Goal: Navigation & Orientation: Find specific page/section

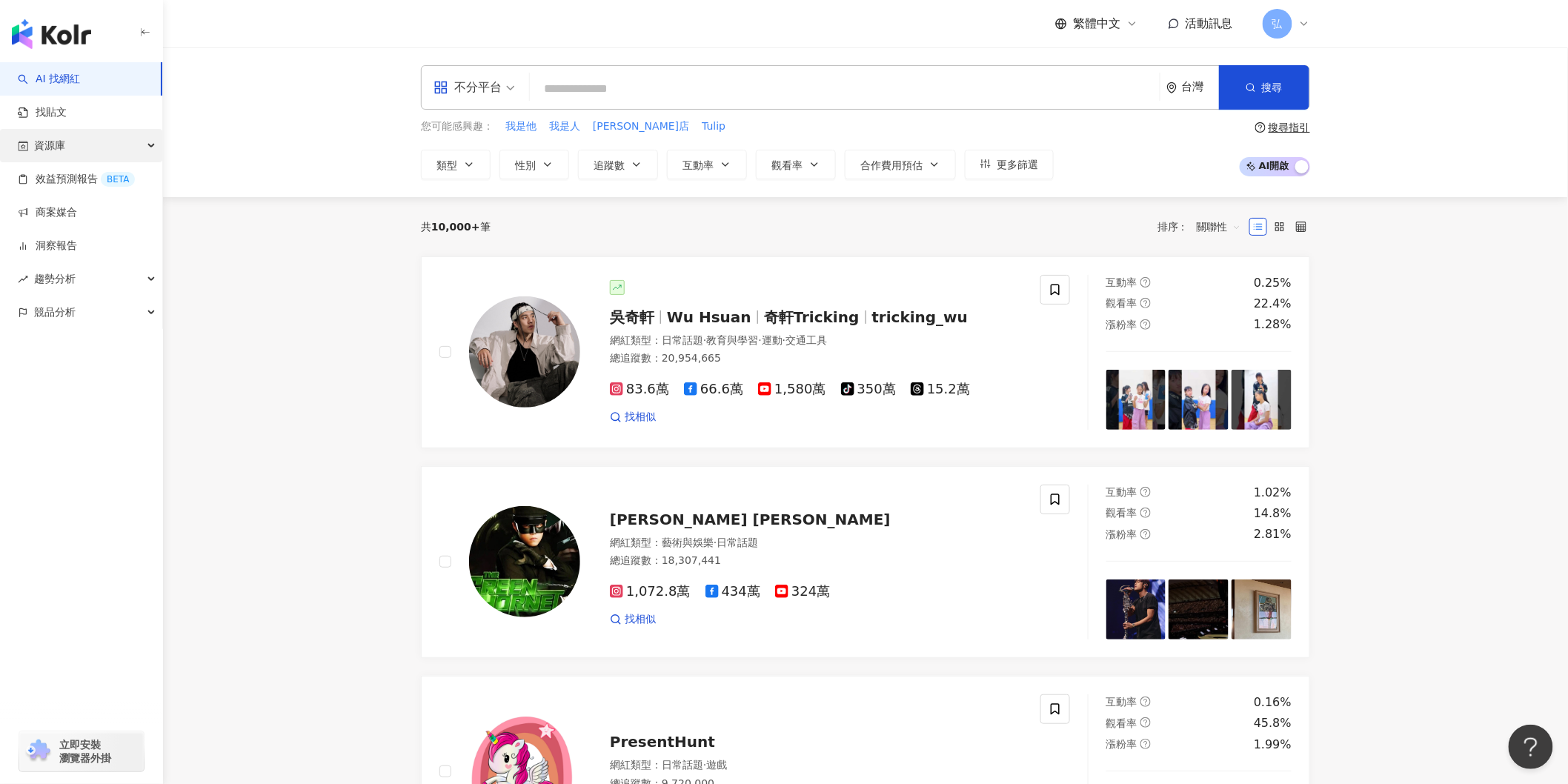
click at [87, 140] on div "資源庫" at bounding box center [81, 145] width 162 height 34
click at [74, 181] on link "網紅管理" at bounding box center [56, 179] width 42 height 15
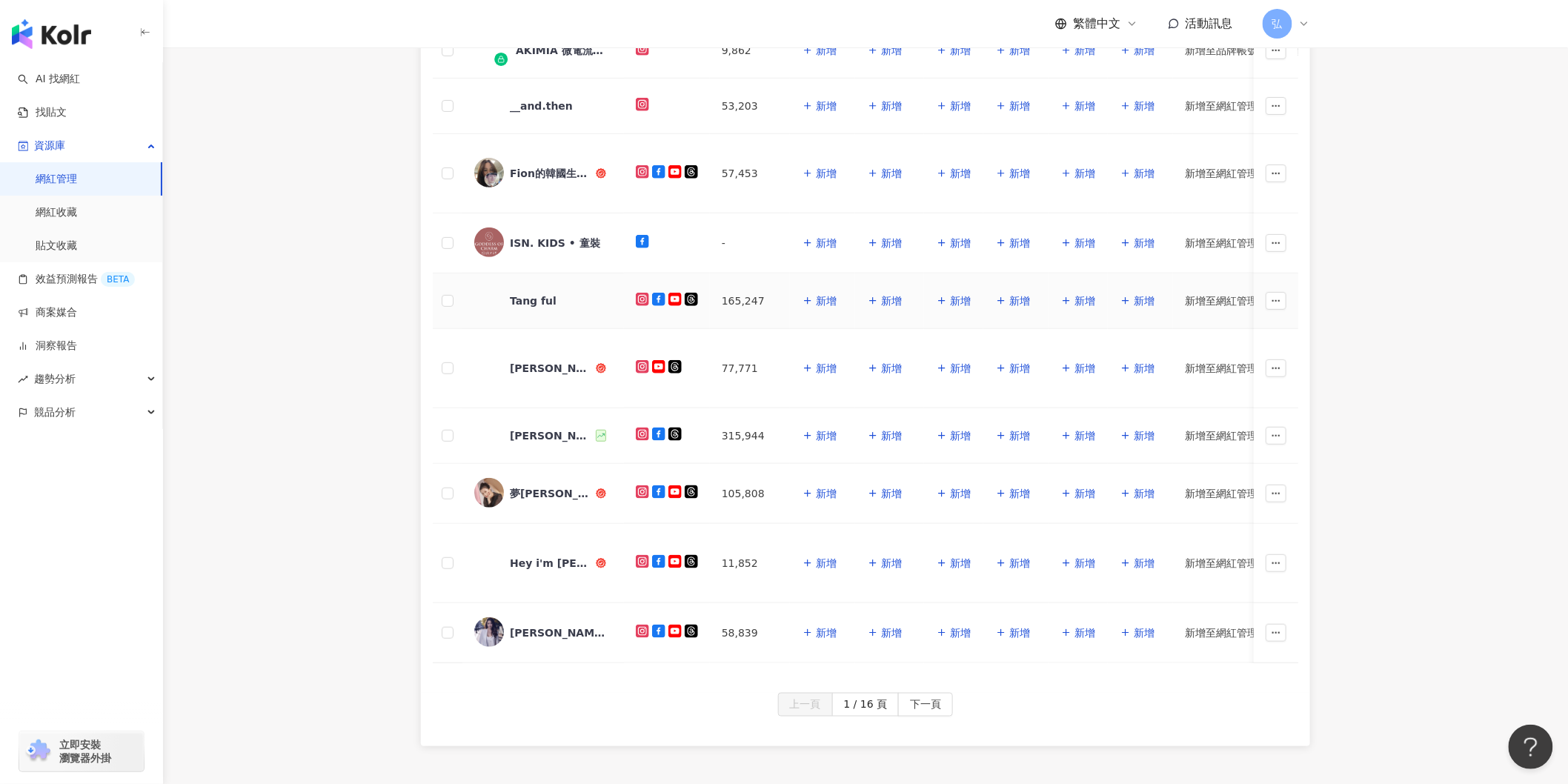
scroll to position [576, 0]
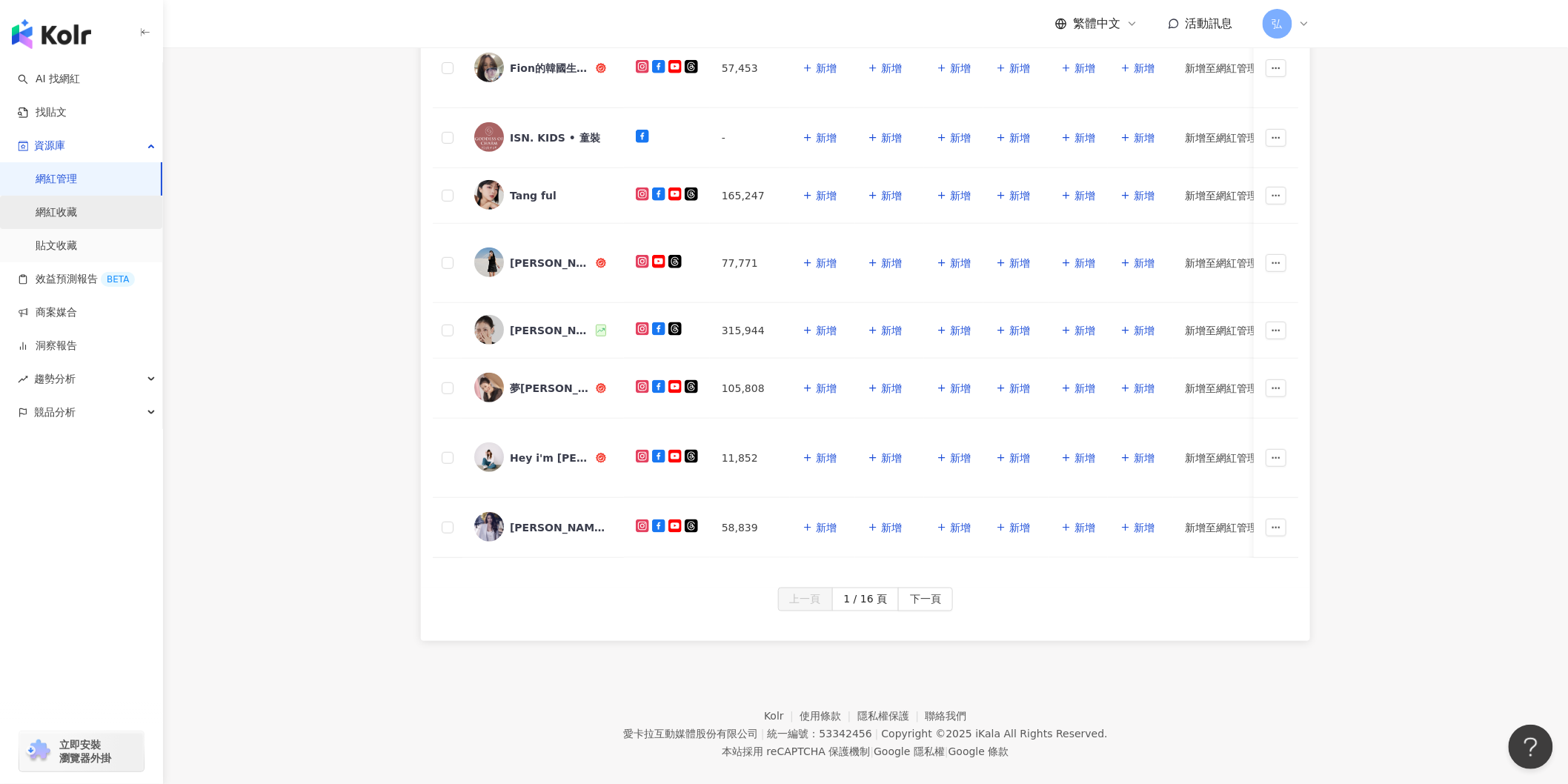
click at [77, 220] on link "網紅收藏" at bounding box center [56, 213] width 42 height 15
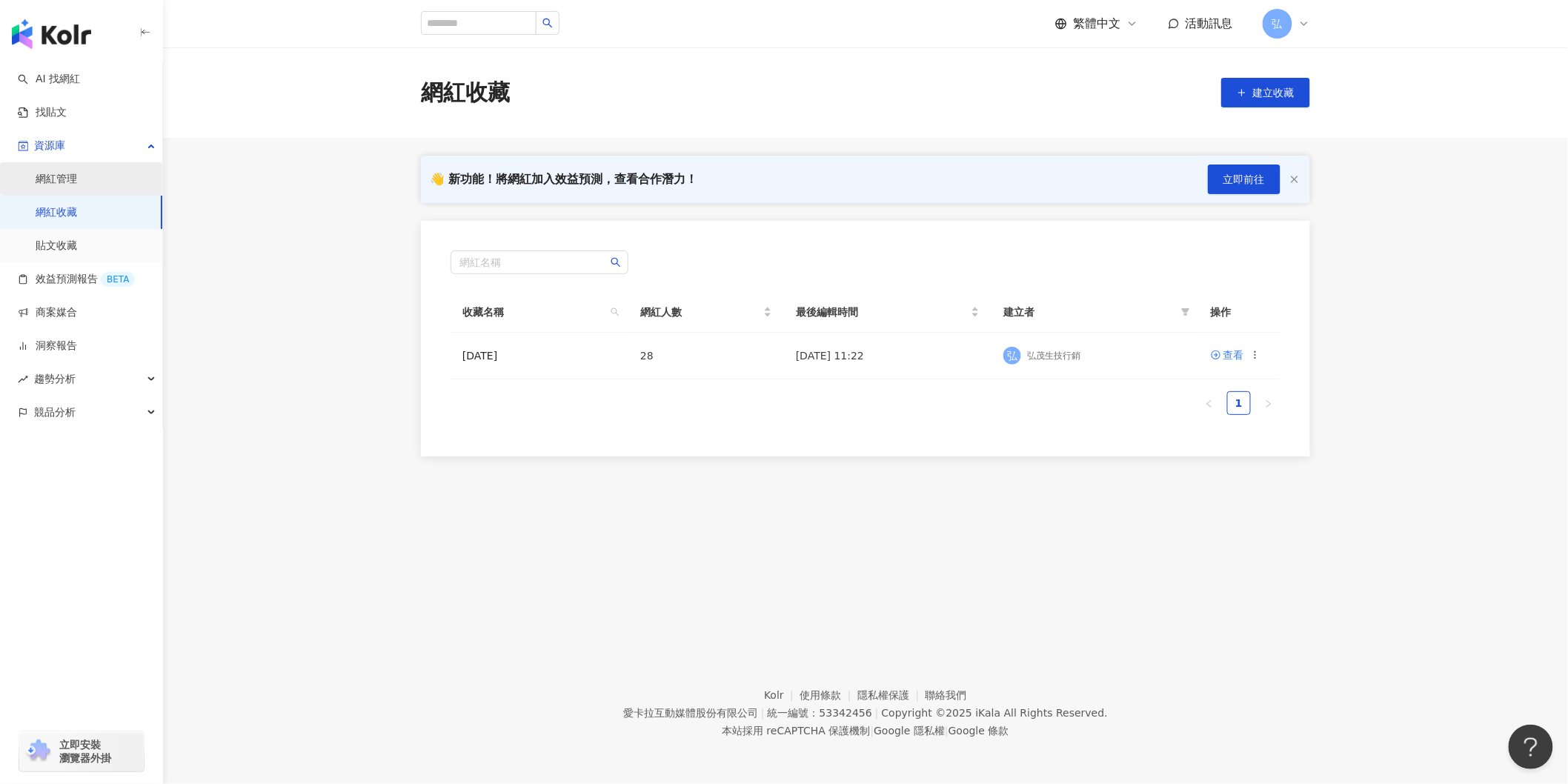
click at [67, 178] on link "網紅管理" at bounding box center [56, 179] width 42 height 15
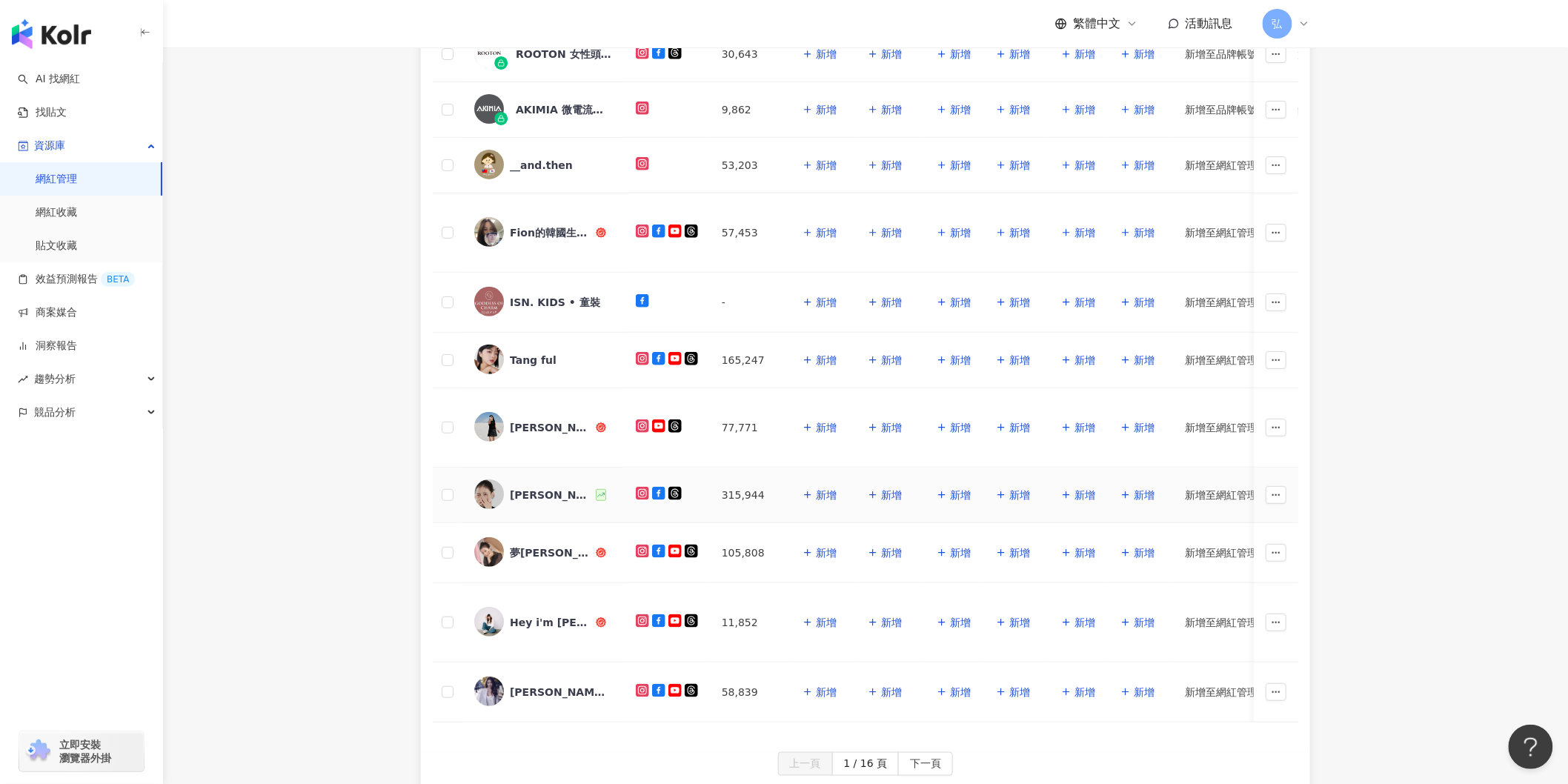
scroll to position [611, 0]
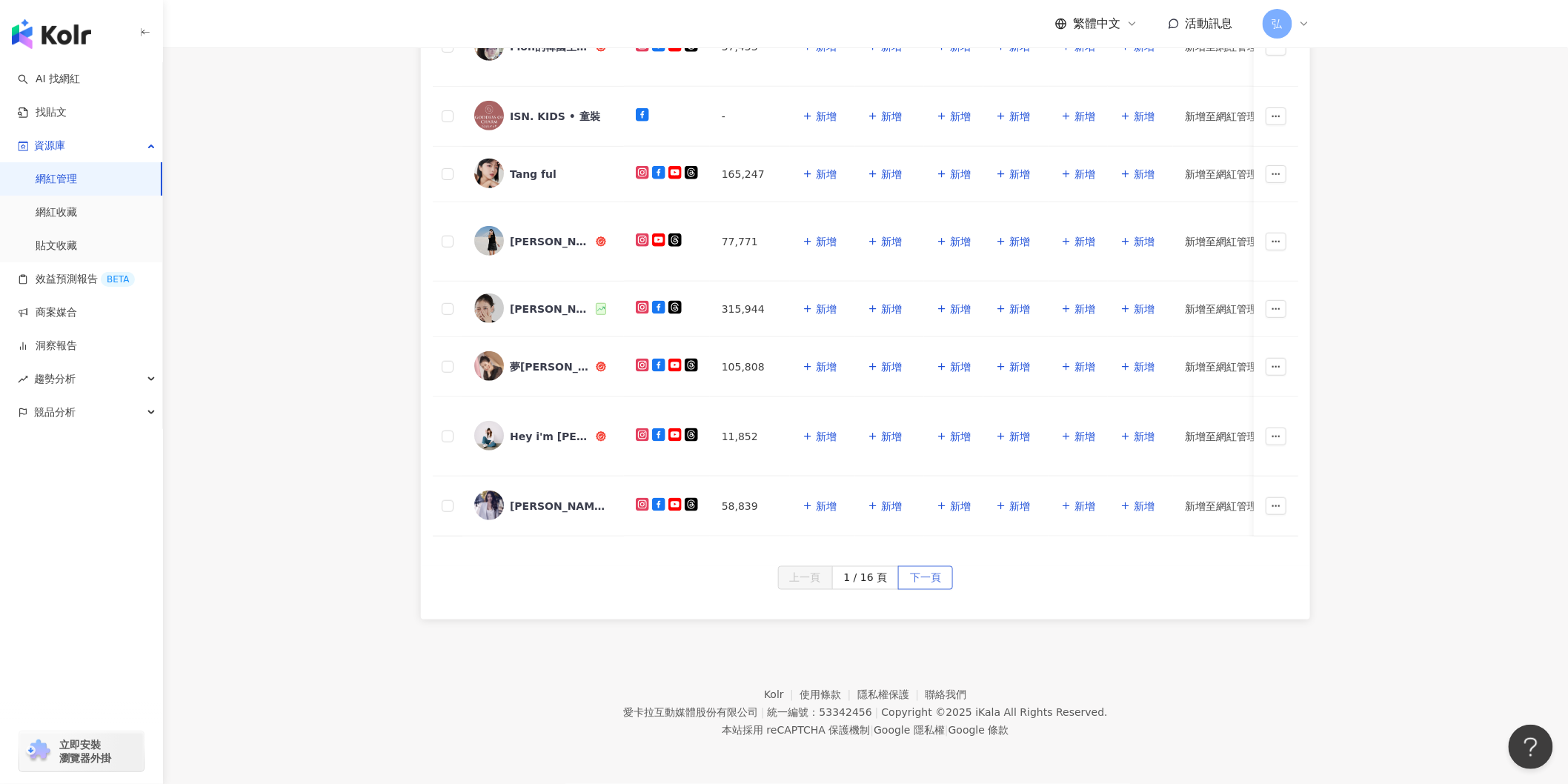
click at [915, 579] on span "下一頁" at bounding box center [925, 579] width 31 height 24
